Goal: Task Accomplishment & Management: Manage account settings

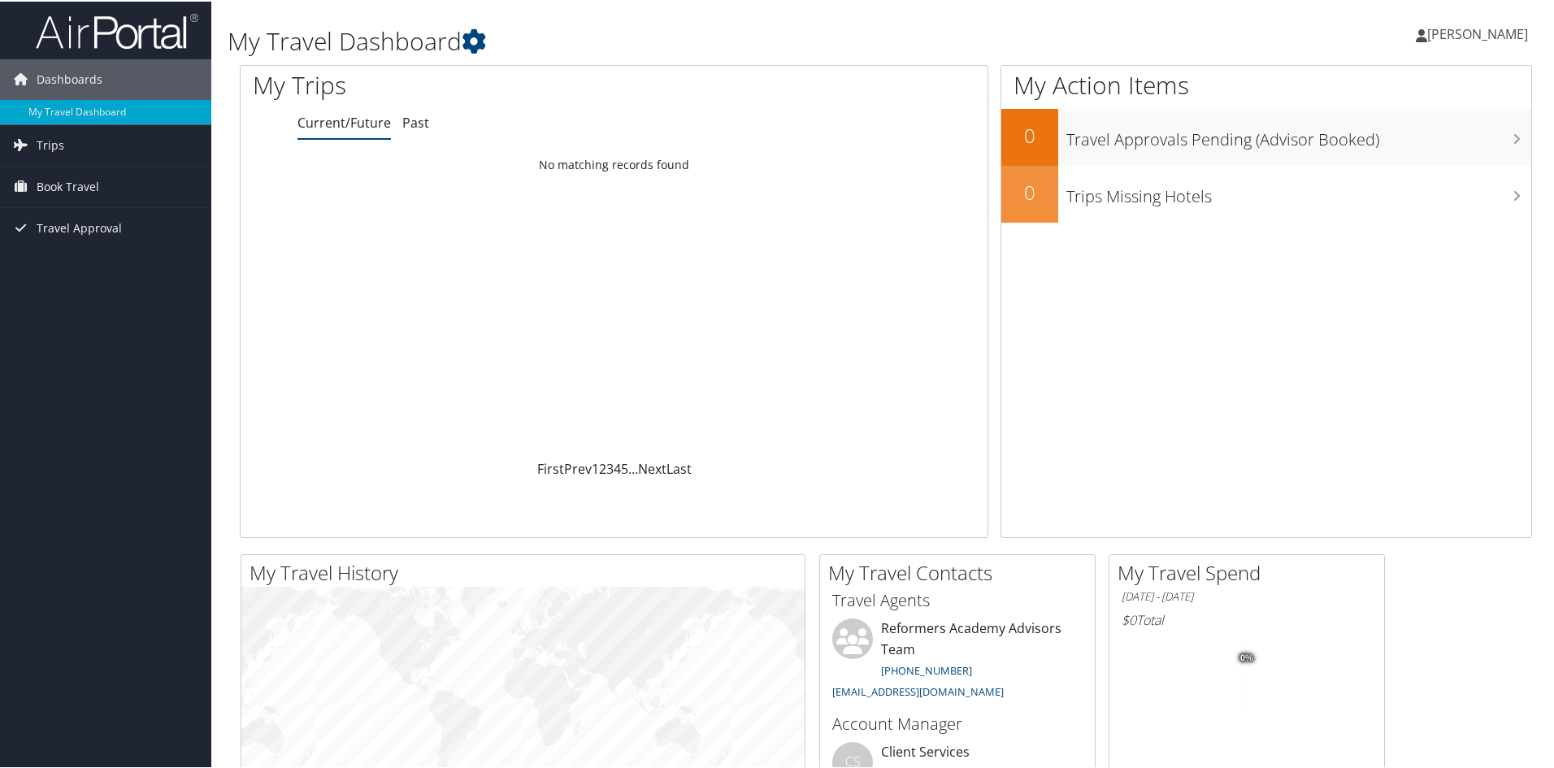
click at [1501, 28] on span "[PERSON_NAME]" at bounding box center [1477, 33] width 101 height 18
click at [1449, 155] on link "View Travel Profile" at bounding box center [1433, 145] width 181 height 28
click at [1448, 34] on span "[PERSON_NAME]" at bounding box center [1477, 33] width 101 height 18
click at [1409, 96] on link "My Settings" at bounding box center [1433, 90] width 181 height 28
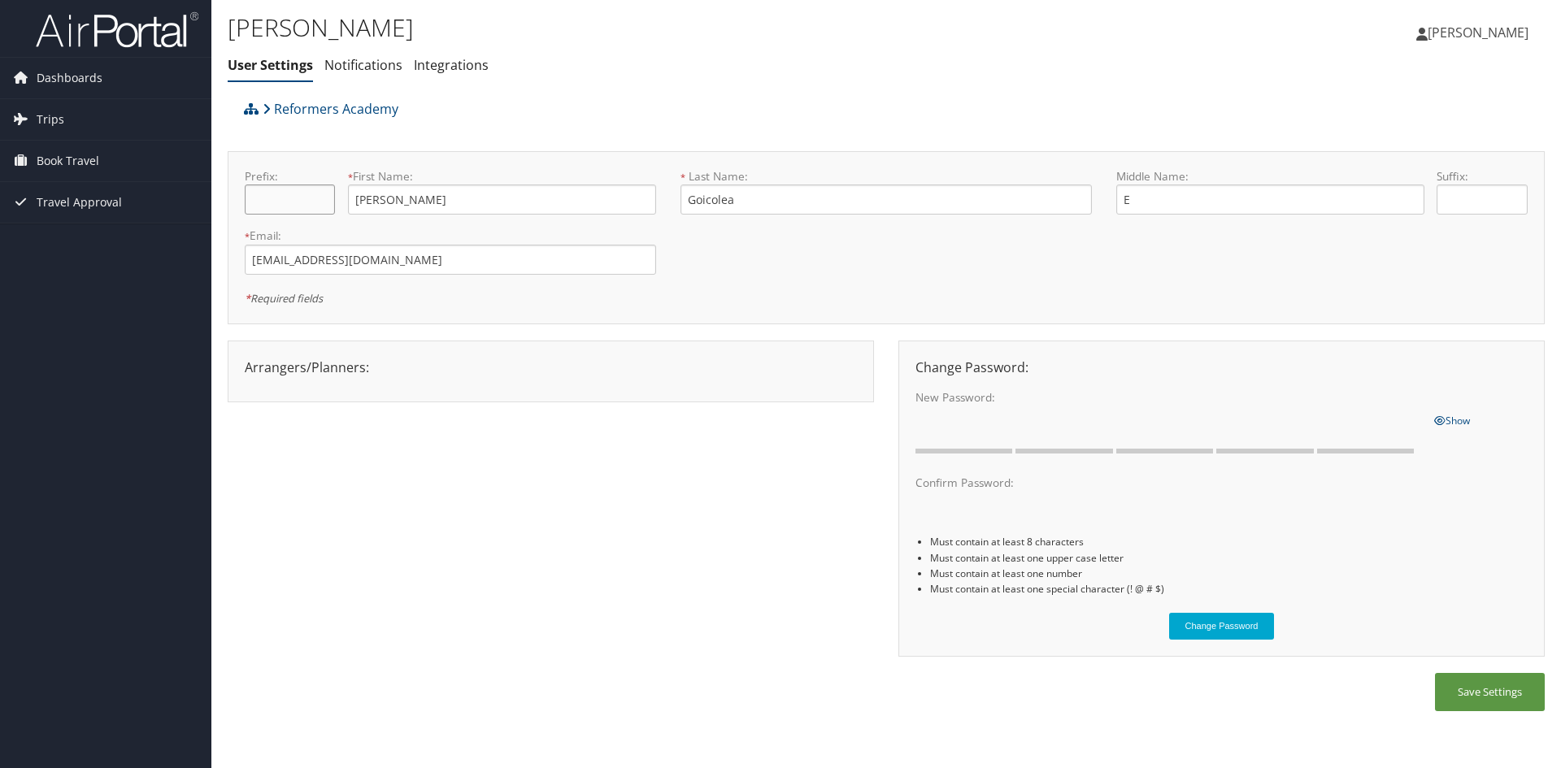
click at [295, 209] on input "text" at bounding box center [290, 199] width 90 height 30
click at [382, 67] on link "Notifications" at bounding box center [363, 65] width 78 height 18
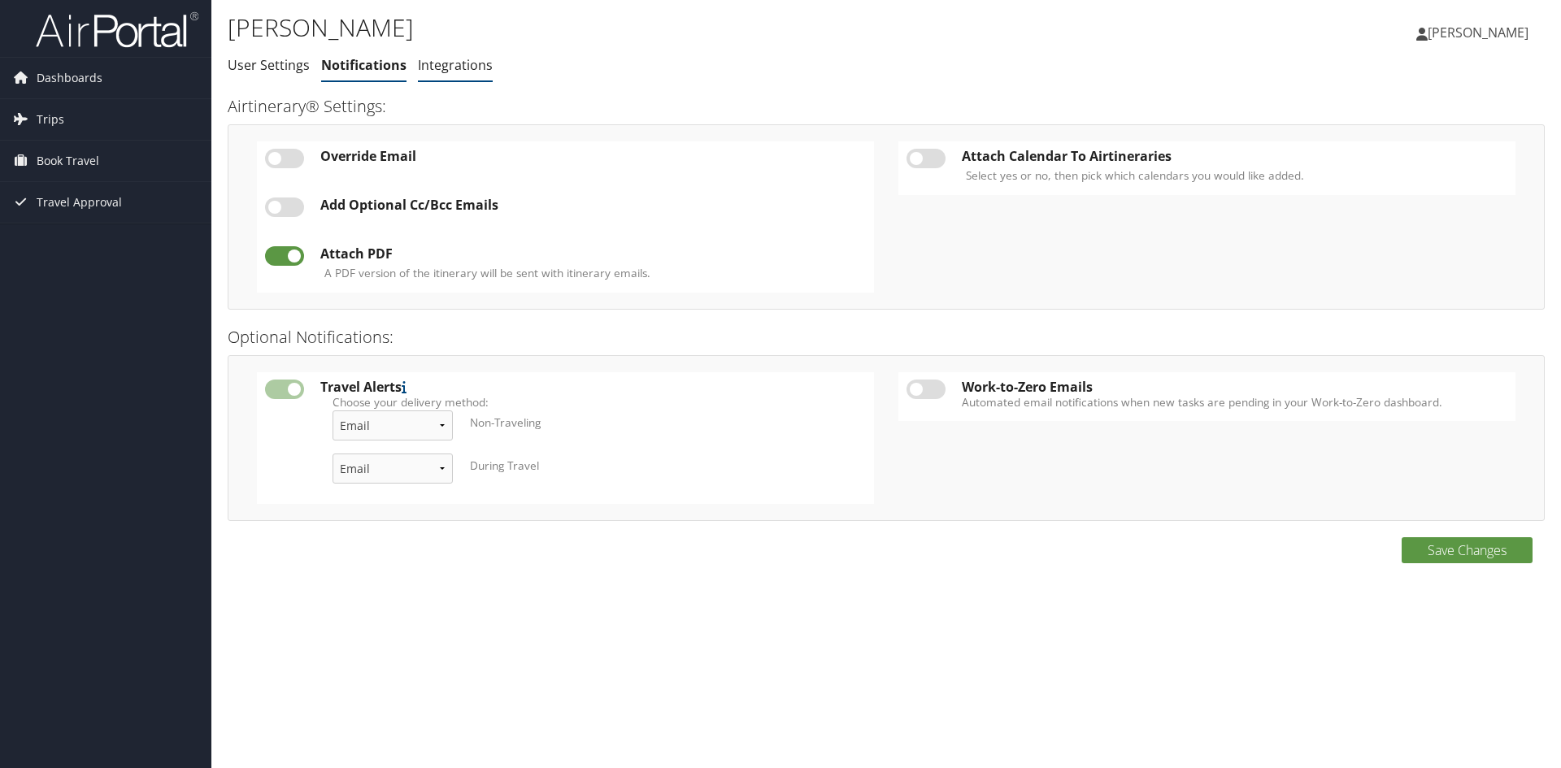
click at [419, 63] on link "Integrations" at bounding box center [455, 65] width 75 height 18
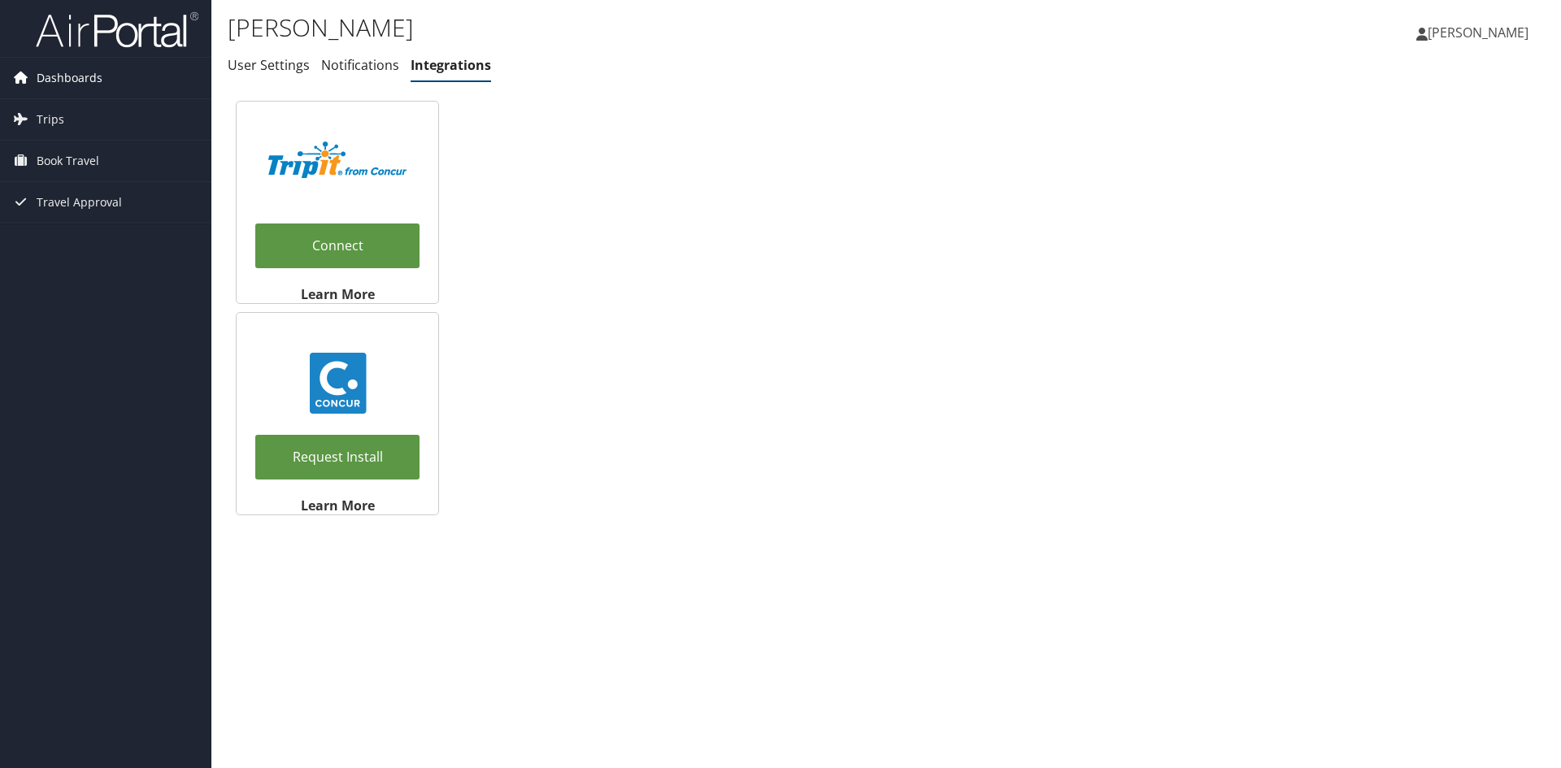
click at [56, 80] on span "Dashboards" at bounding box center [70, 78] width 66 height 41
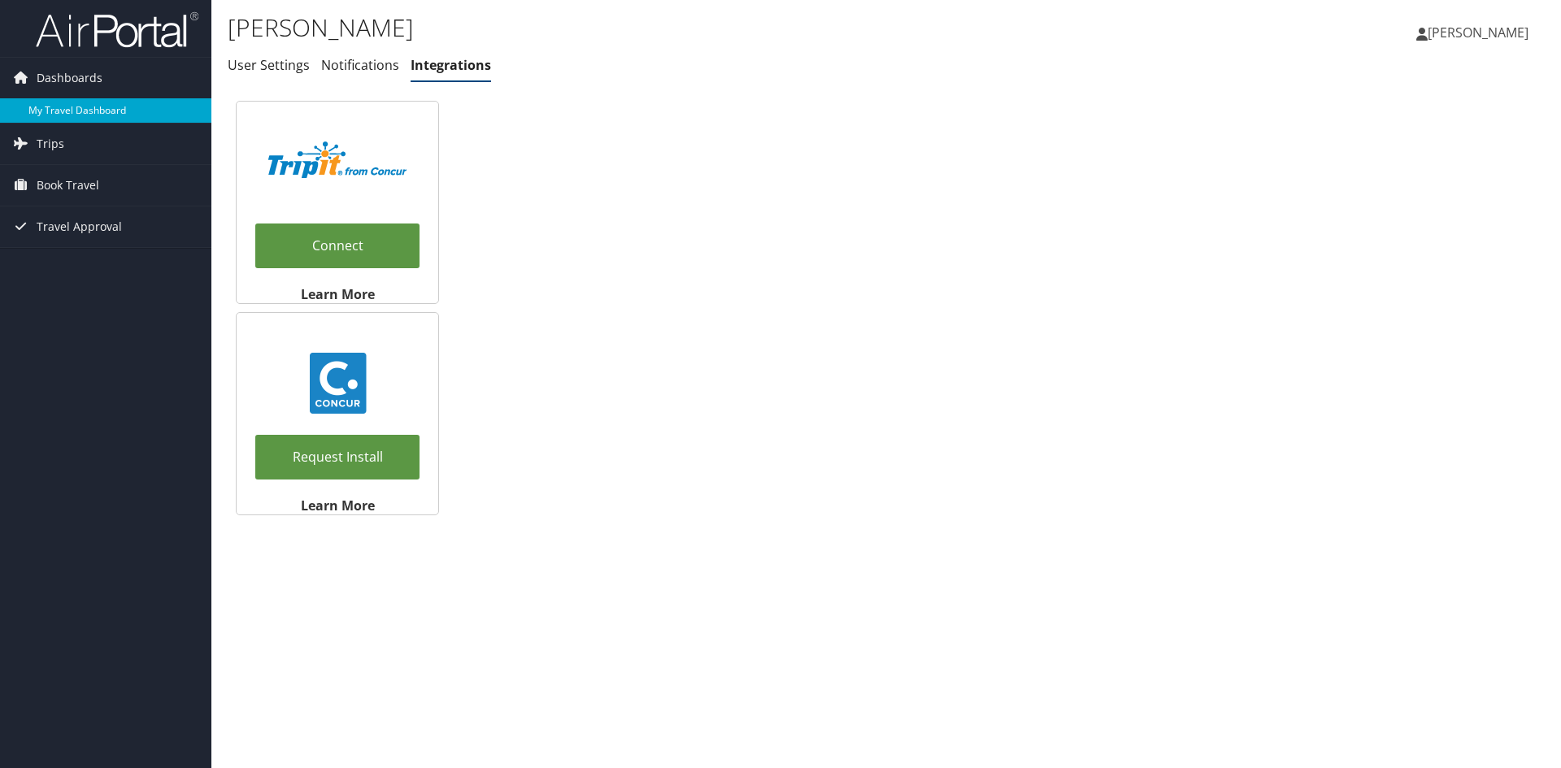
click at [71, 106] on link "My Travel Dashboard" at bounding box center [105, 110] width 211 height 24
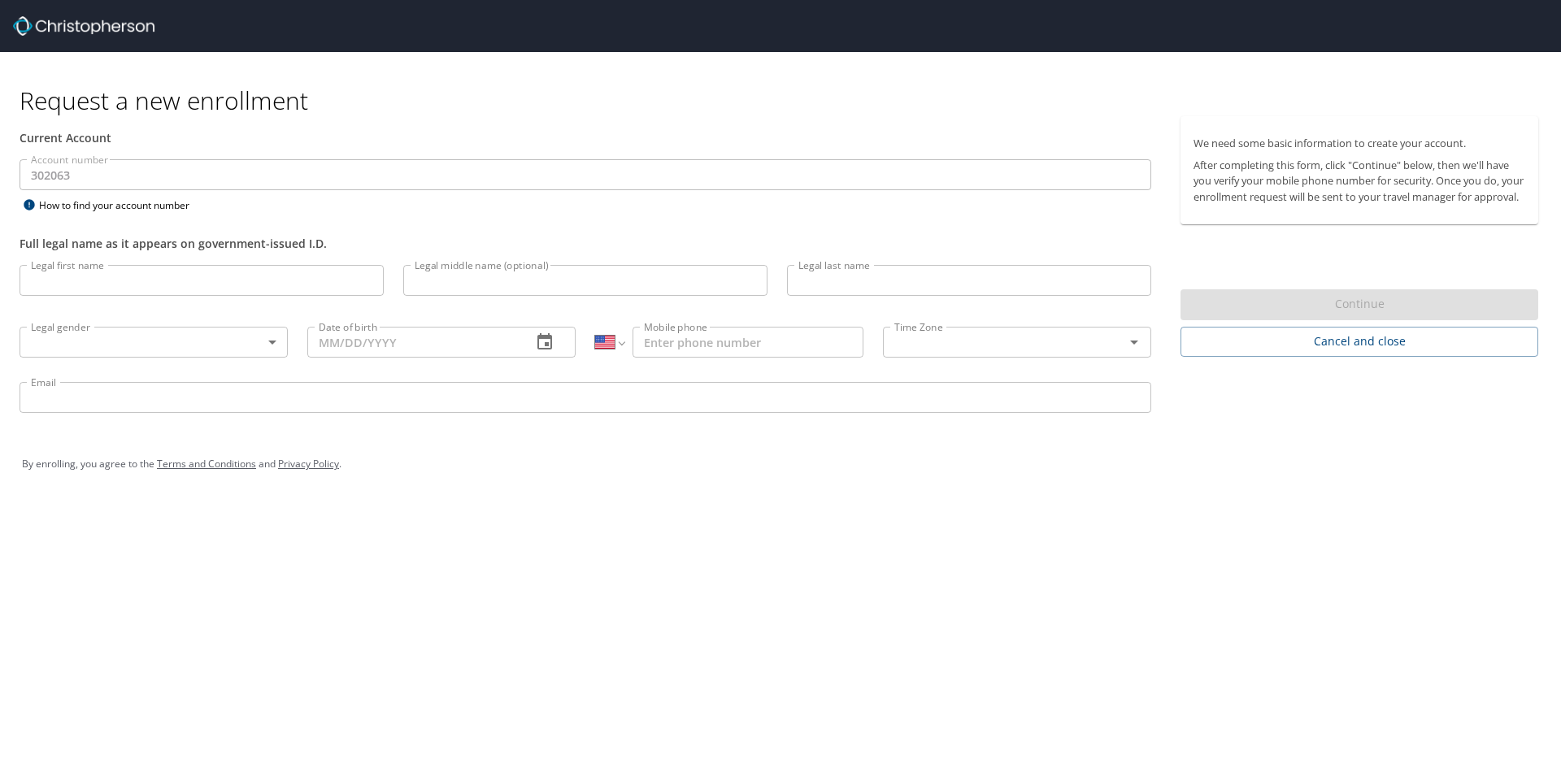
select select "US"
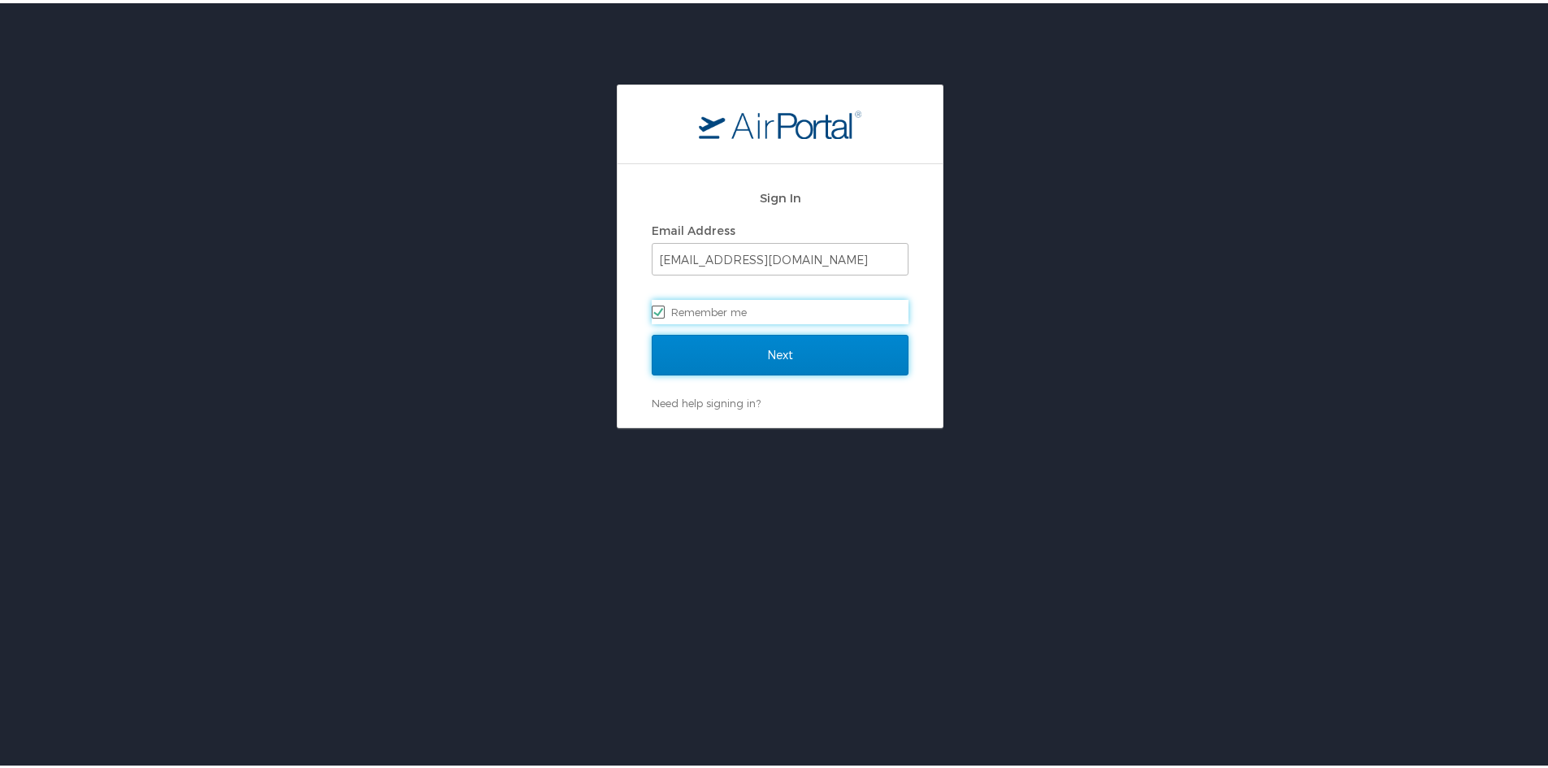
click at [727, 354] on input "Next" at bounding box center [780, 352] width 257 height 41
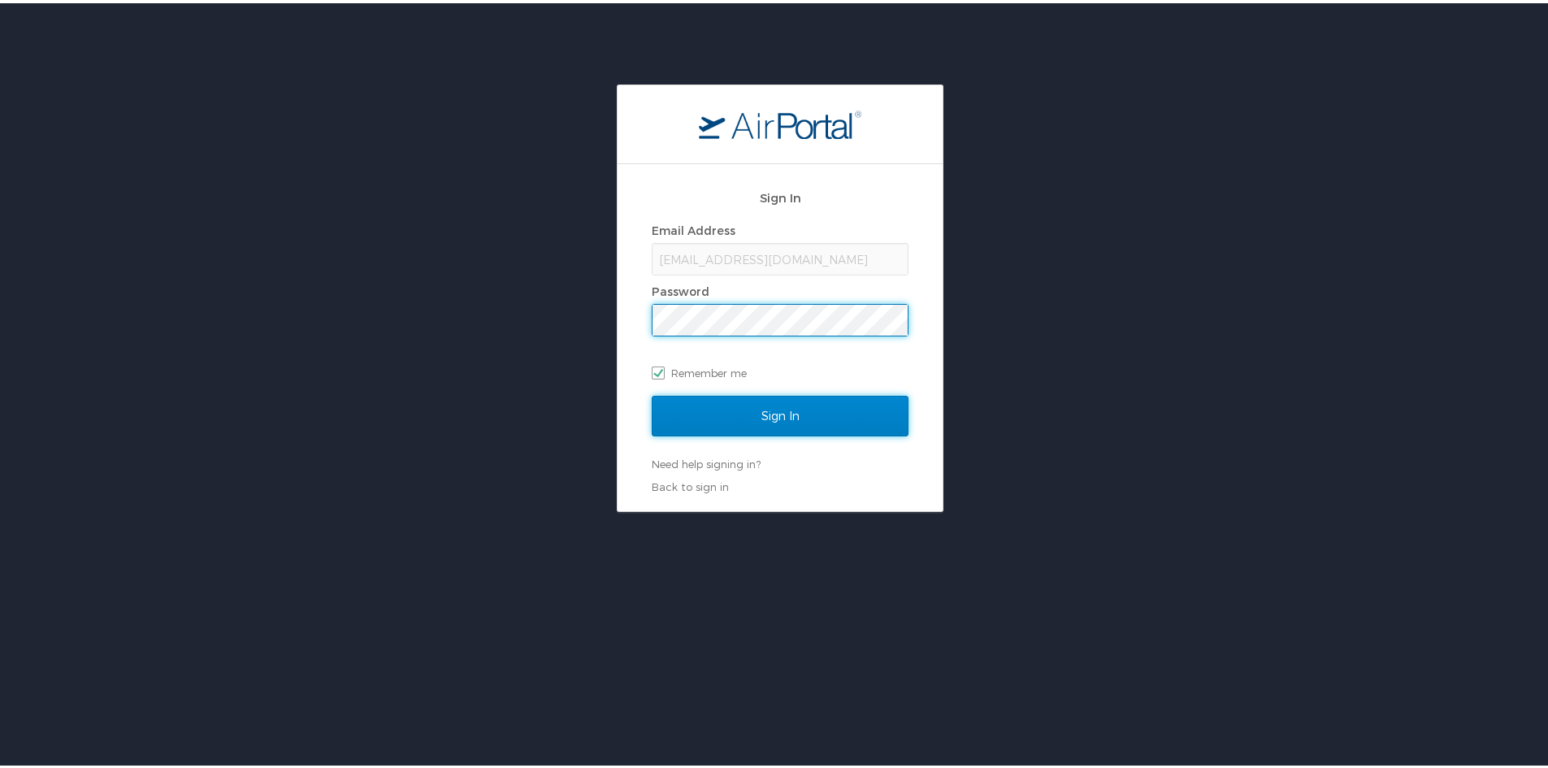
click at [743, 419] on input "Sign In" at bounding box center [780, 413] width 257 height 41
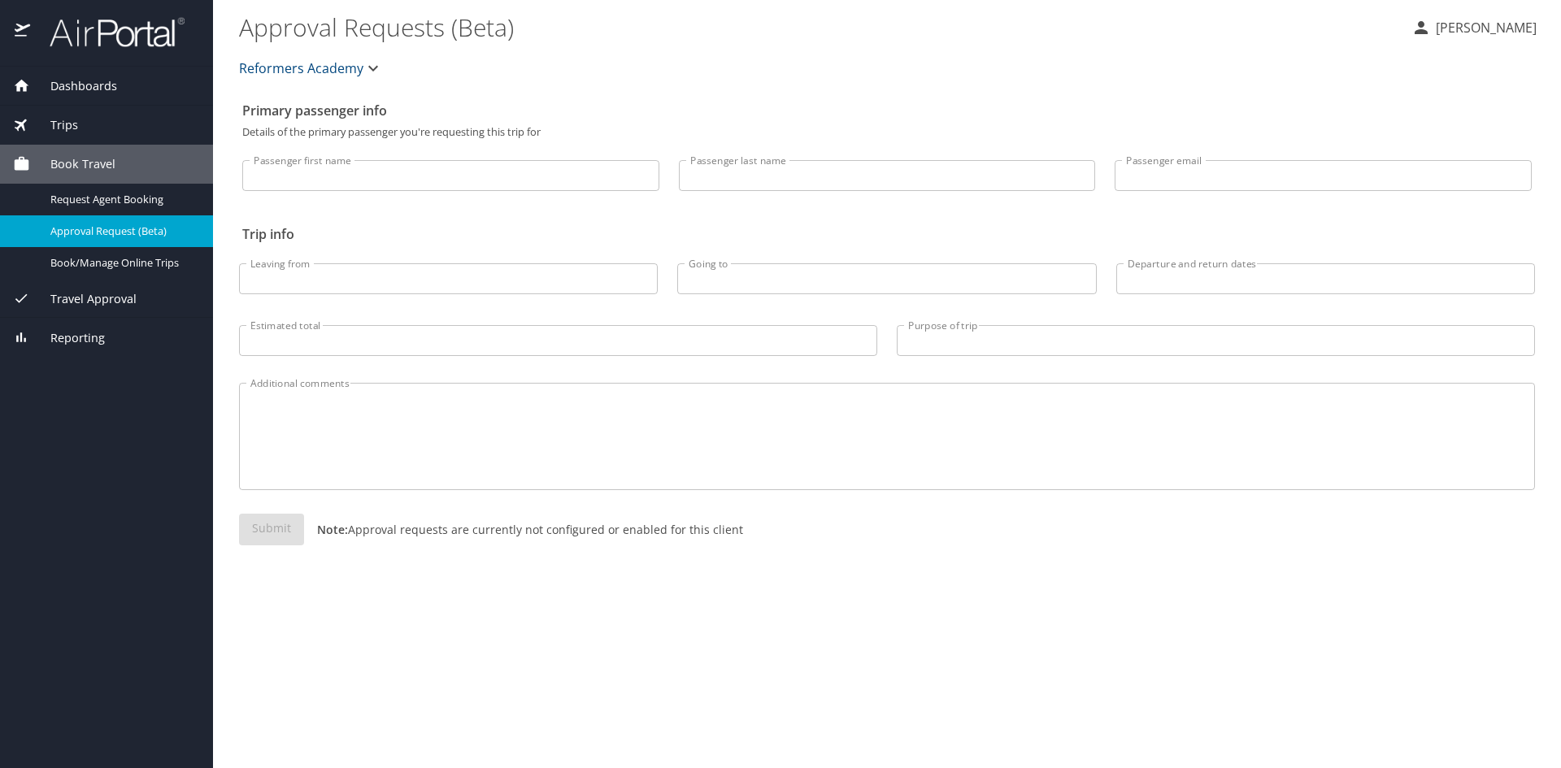
click at [30, 28] on img at bounding box center [23, 32] width 17 height 32
click at [21, 33] on img at bounding box center [23, 32] width 17 height 32
click at [1449, 27] on p "[PERSON_NAME]" at bounding box center [1483, 28] width 106 height 20
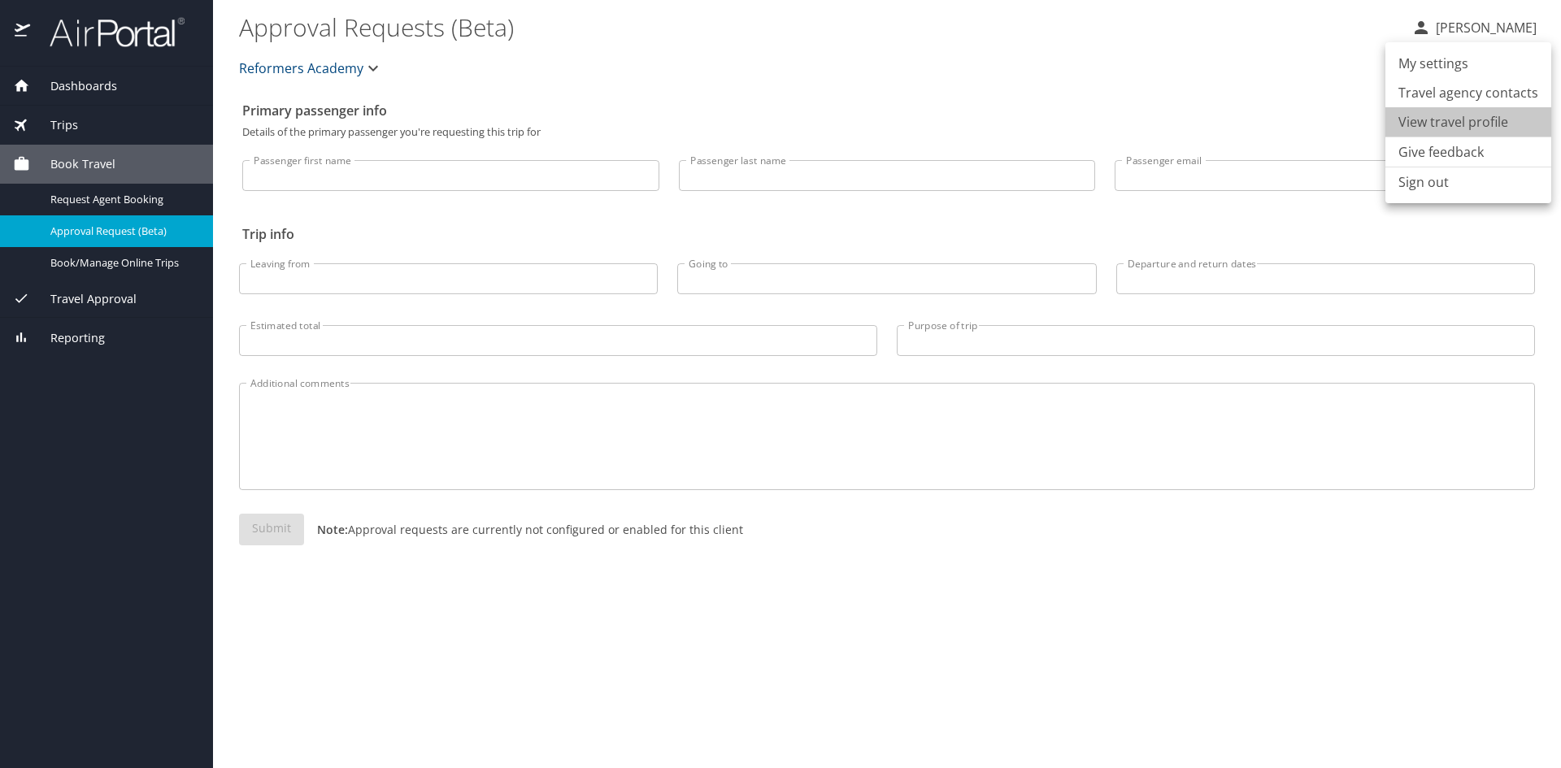
click at [1495, 122] on li "View travel profile" at bounding box center [1468, 121] width 166 height 29
